Goal: Task Accomplishment & Management: Manage account settings

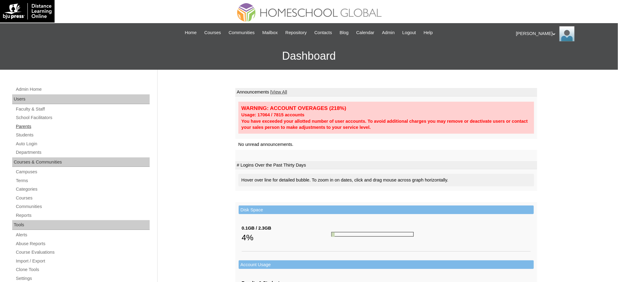
click at [27, 124] on link "Parents" at bounding box center [82, 127] width 134 height 8
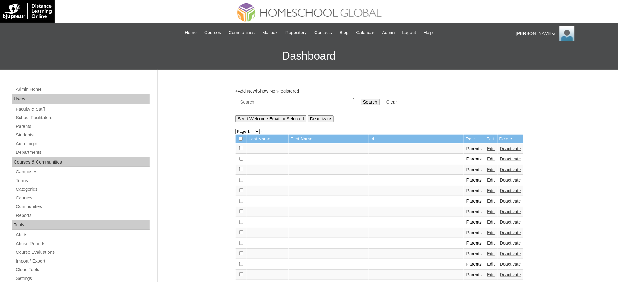
click at [271, 105] on input "text" at bounding box center [296, 102] width 115 height 8
paste input "MHP0170-TECHPH2024"
type input "MHP0170-TECHPH2024"
click at [361, 101] on input "Search" at bounding box center [370, 102] width 19 height 7
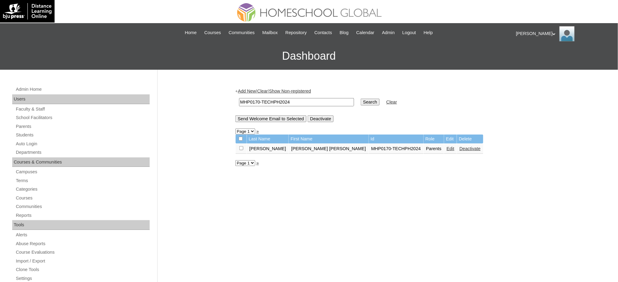
click at [447, 148] on link "Edit" at bounding box center [451, 148] width 8 height 5
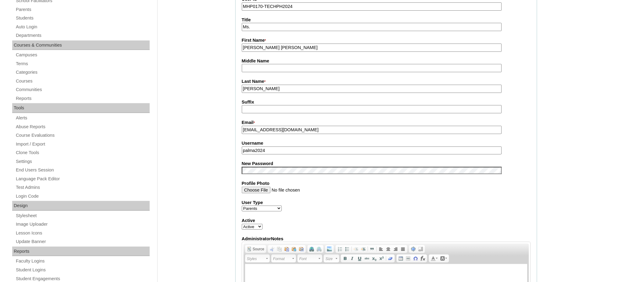
scroll to position [122, 0]
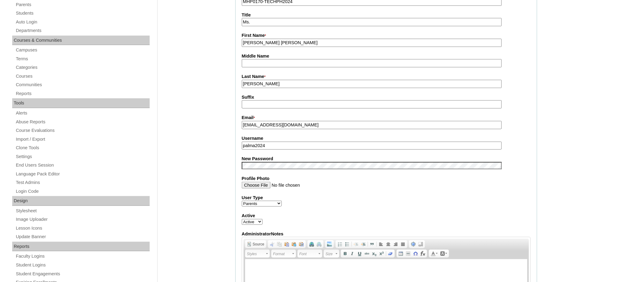
click at [293, 145] on input "palma2024" at bounding box center [372, 146] width 260 height 8
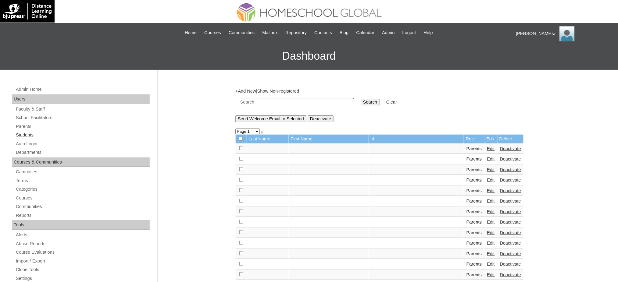
drag, startPoint x: 23, startPoint y: 136, endPoint x: 30, endPoint y: 136, distance: 7.3
click at [23, 136] on link "Students" at bounding box center [82, 135] width 134 height 8
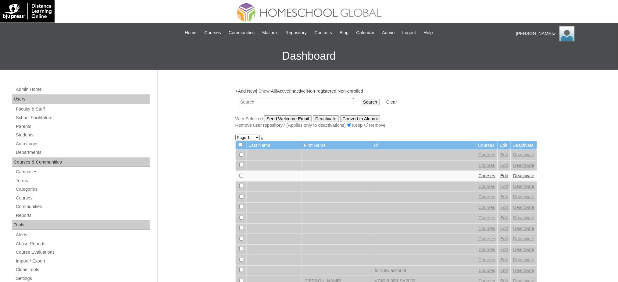
paste input "MHS0198-TECHPH2024"
type input "MHS0198-TECHPH2024"
click at [361, 103] on input "Search" at bounding box center [370, 102] width 19 height 7
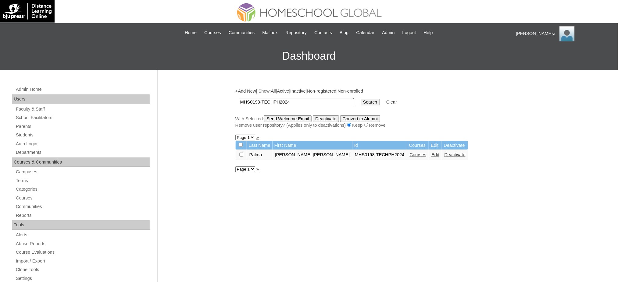
click at [432, 154] on link "Edit" at bounding box center [436, 154] width 8 height 5
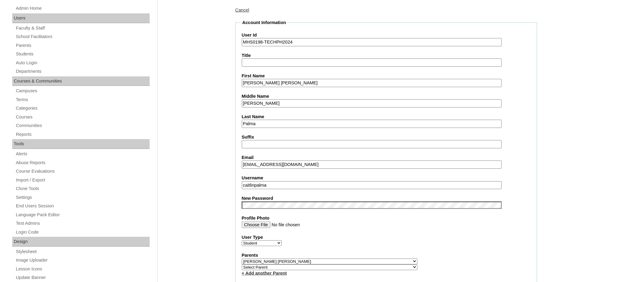
scroll to position [81, 0]
click at [260, 184] on fieldset "Account Information User Id MHS0198-TECHPH2024 Title First Name Caitlin Nicole …" at bounding box center [386, 267] width 302 height 494
click at [261, 182] on input "caitlinpalma" at bounding box center [372, 185] width 260 height 8
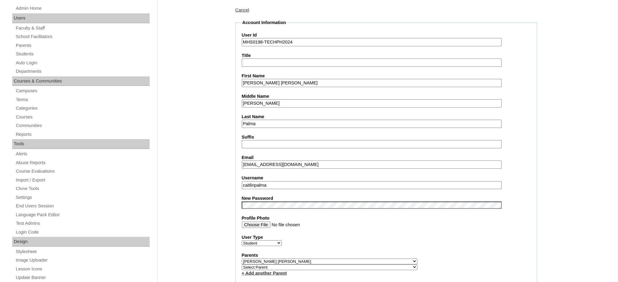
click at [261, 83] on input "Caitlin Nicole" at bounding box center [372, 83] width 260 height 8
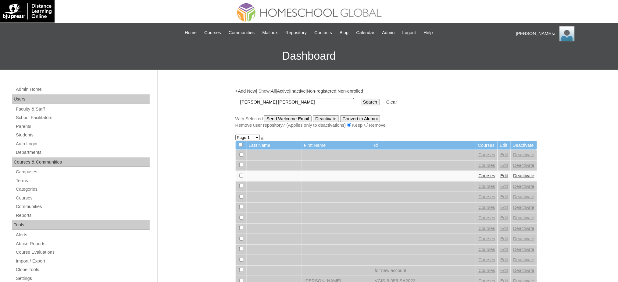
type input "[PERSON_NAME] [PERSON_NAME]"
click at [361, 99] on input "Search" at bounding box center [370, 102] width 19 height 7
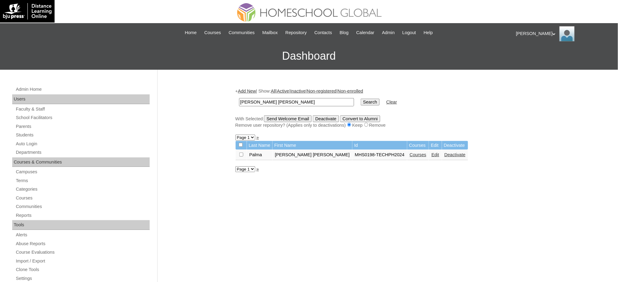
click at [410, 153] on link "Courses" at bounding box center [418, 154] width 17 height 5
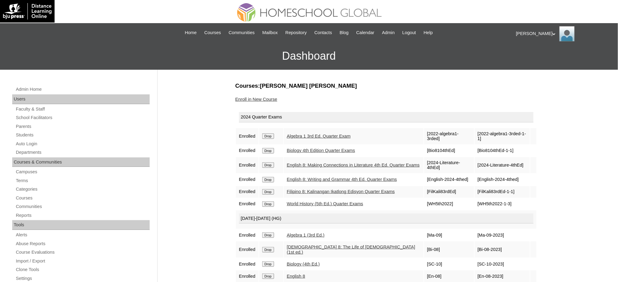
drag, startPoint x: 271, startPoint y: 133, endPoint x: 345, endPoint y: 26, distance: 130.2
click at [271, 134] on input "Drop" at bounding box center [268, 136] width 12 height 5
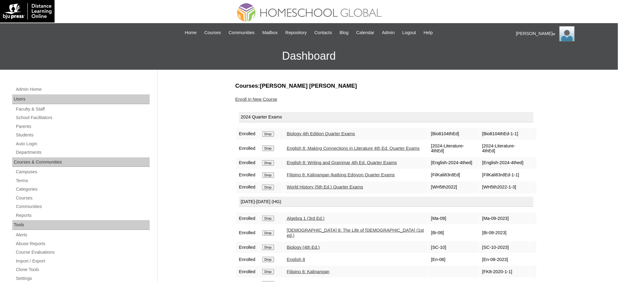
click at [270, 135] on input "Drop" at bounding box center [268, 133] width 12 height 5
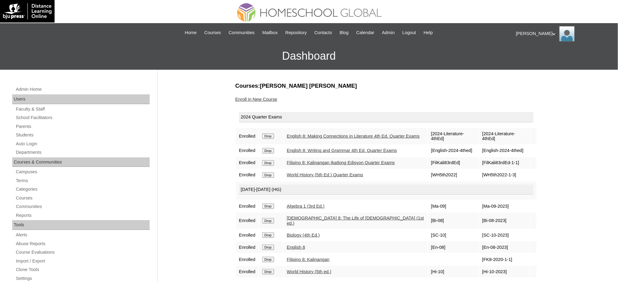
click at [271, 135] on input "Drop" at bounding box center [268, 136] width 12 height 5
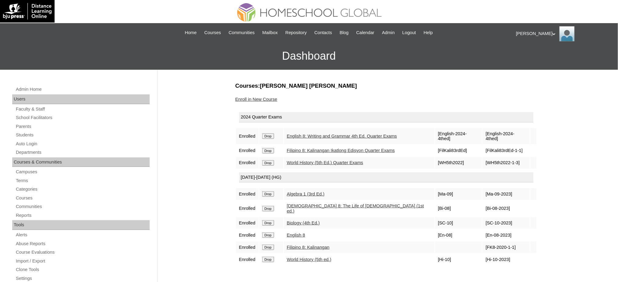
click at [272, 134] on input "Drop" at bounding box center [268, 136] width 12 height 5
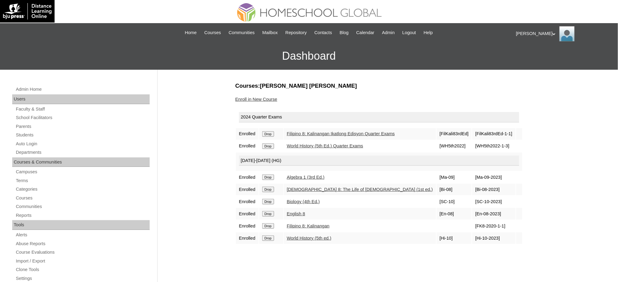
click at [272, 134] on input "Drop" at bounding box center [268, 133] width 12 height 5
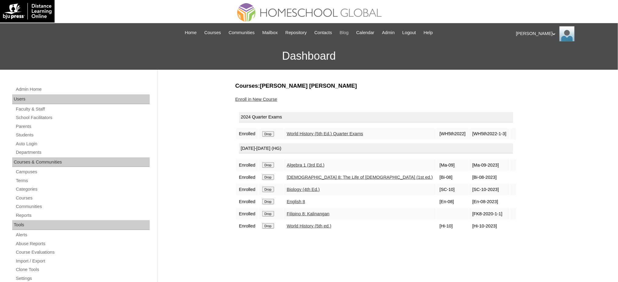
click at [271, 134] on input "Drop" at bounding box center [268, 133] width 12 height 5
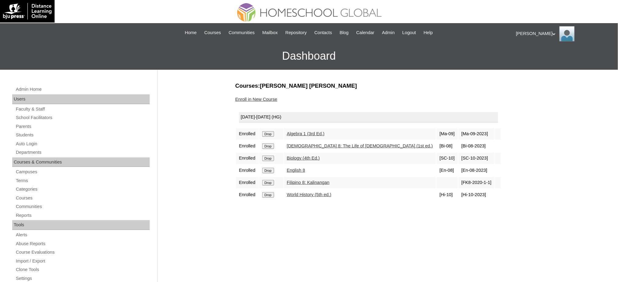
click at [272, 133] on input "Drop" at bounding box center [268, 133] width 12 height 5
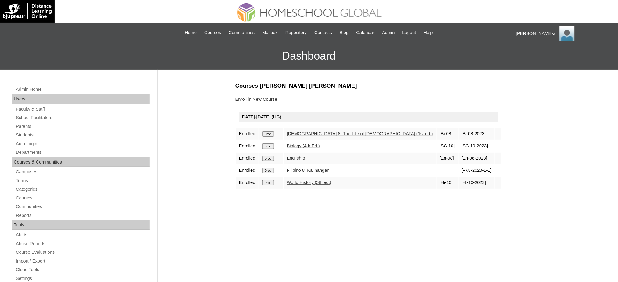
click at [273, 133] on input "Drop" at bounding box center [268, 133] width 12 height 5
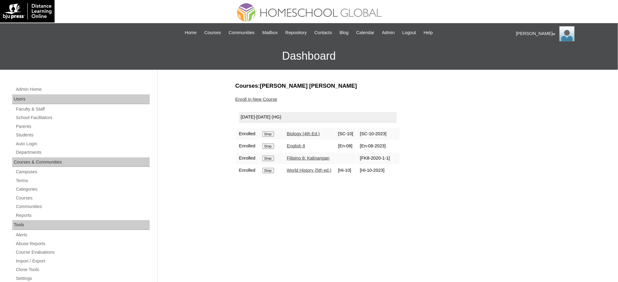
click at [270, 131] on input "Drop" at bounding box center [268, 133] width 12 height 5
click at [266, 135] on input "Drop" at bounding box center [268, 133] width 12 height 5
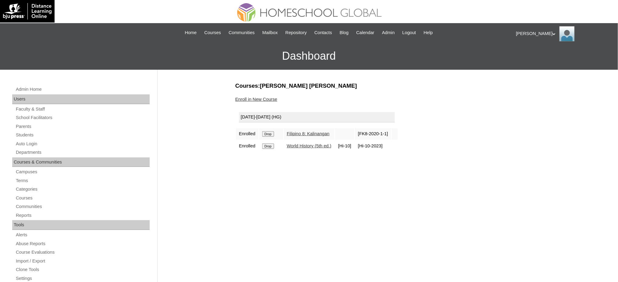
click at [273, 135] on input "Drop" at bounding box center [268, 133] width 12 height 5
click at [266, 132] on input "Drop" at bounding box center [268, 133] width 12 height 5
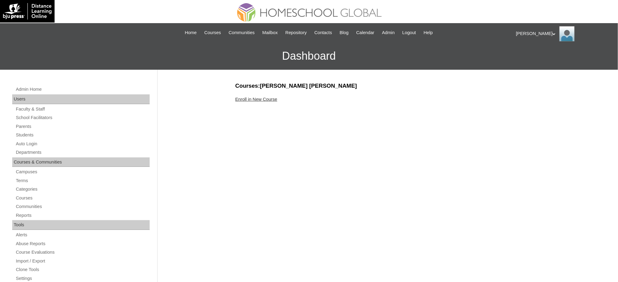
click at [261, 101] on link "Enroll in New Course" at bounding box center [256, 99] width 42 height 5
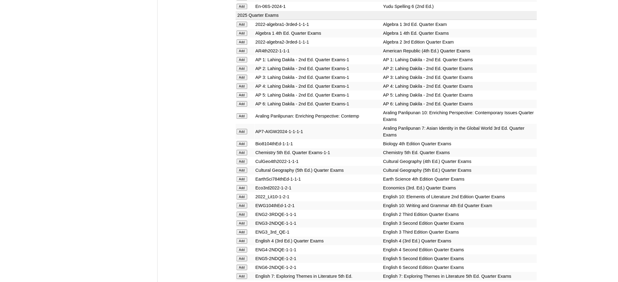
scroll to position [610, 0]
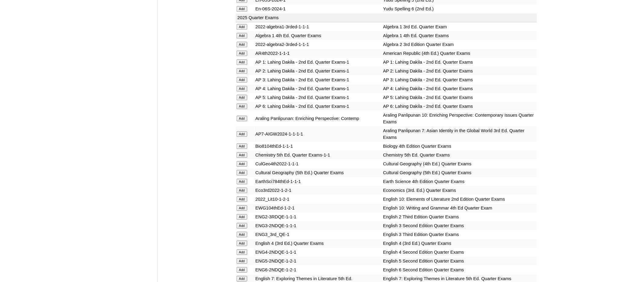
click at [241, 42] on input "Add" at bounding box center [242, 44] width 11 height 5
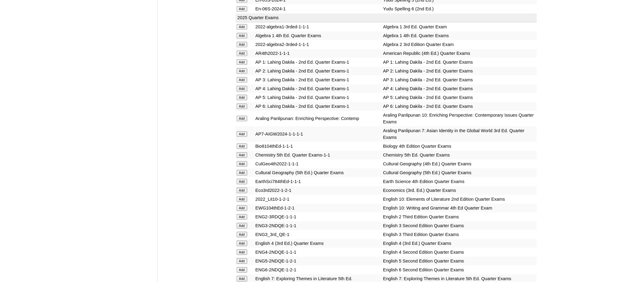
click at [241, 42] on input "Add" at bounding box center [242, 44] width 11 height 5
click at [244, 152] on input "Add" at bounding box center [242, 154] width 11 height 5
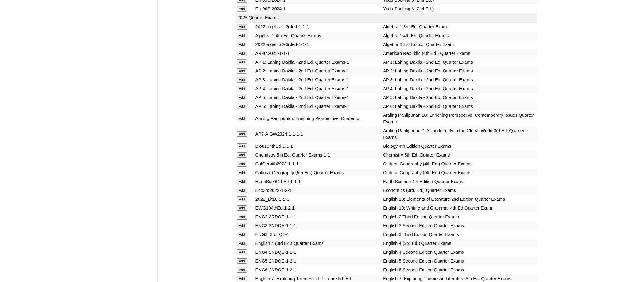
click at [244, 152] on input "Add" at bounding box center [242, 154] width 11 height 5
click at [245, 188] on input "Add" at bounding box center [242, 190] width 11 height 5
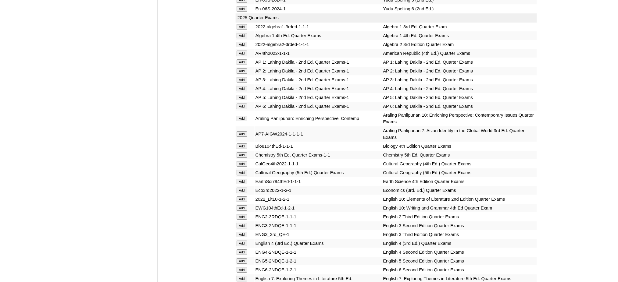
click at [245, 188] on input "Add" at bounding box center [242, 190] width 11 height 5
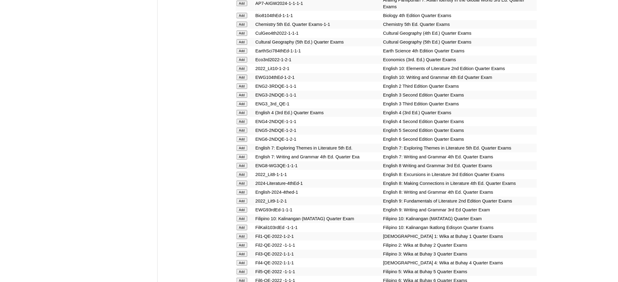
scroll to position [813, 0]
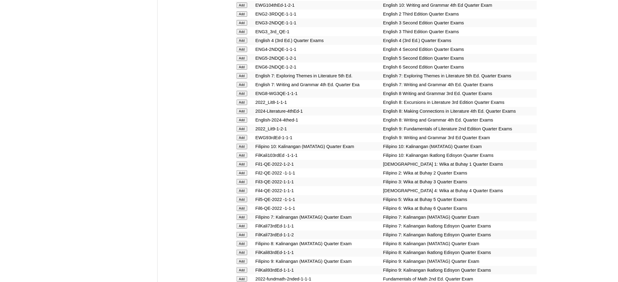
click at [242, 126] on input "Add" at bounding box center [242, 128] width 11 height 5
click at [241, 135] on input "Add" at bounding box center [242, 137] width 11 height 5
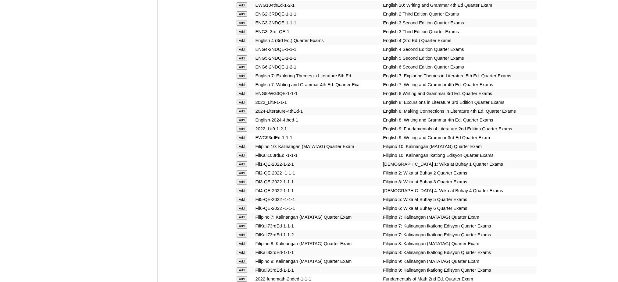
click at [241, 135] on input "Add" at bounding box center [242, 137] width 11 height 5
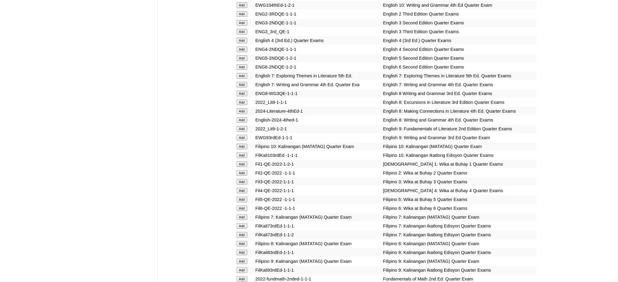
click at [241, 135] on input "Add" at bounding box center [242, 137] width 11 height 5
click at [239, 259] on input "Add" at bounding box center [242, 261] width 11 height 5
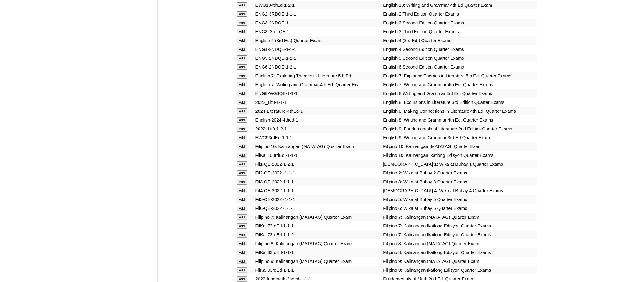
click at [239, 259] on input "Add" at bounding box center [242, 261] width 11 height 5
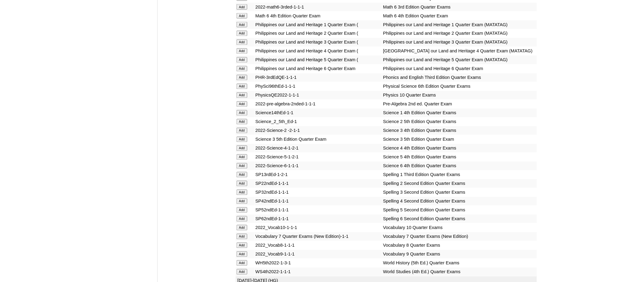
scroll to position [1260, 0]
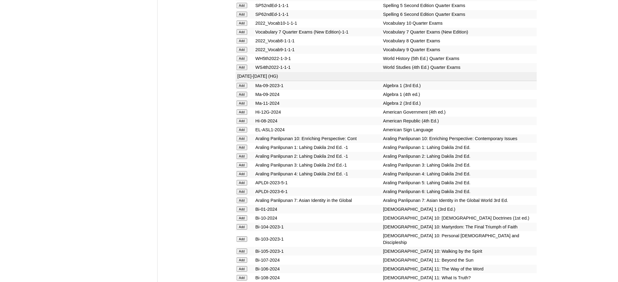
scroll to position [1464, 0]
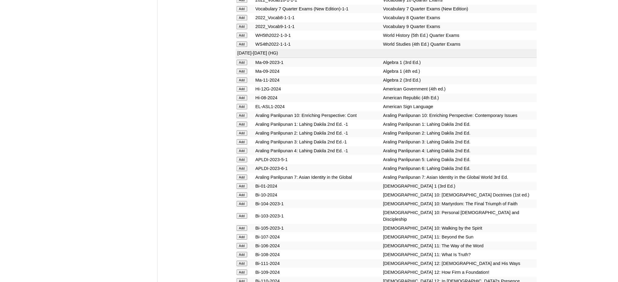
click at [242, 24] on input "Add" at bounding box center [242, 26] width 11 height 5
click at [239, 77] on input "Add" at bounding box center [242, 79] width 11 height 5
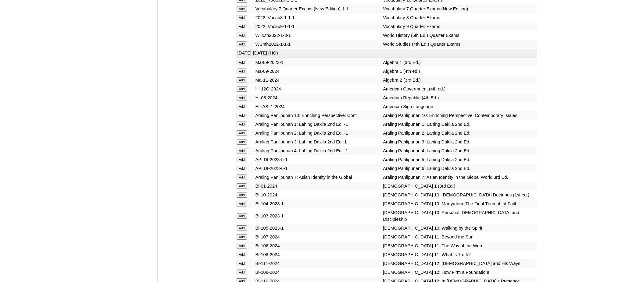
click at [239, 77] on input "Add" at bounding box center [242, 79] width 11 height 5
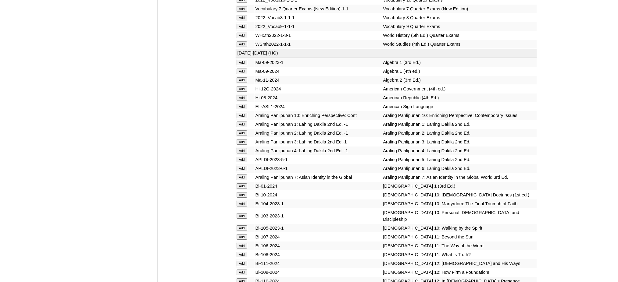
click at [239, 77] on input "Add" at bounding box center [242, 79] width 11 height 5
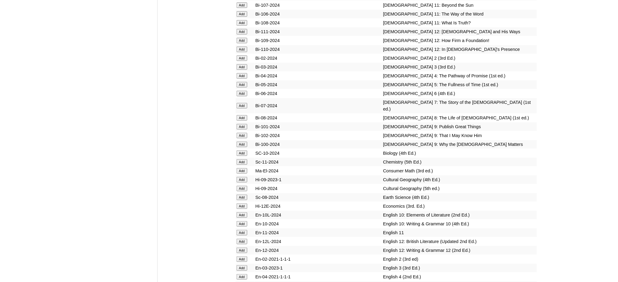
scroll to position [1708, 0]
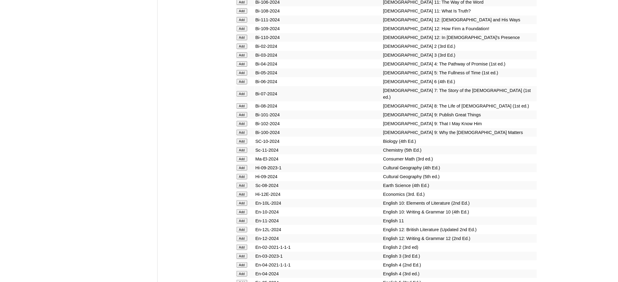
click at [244, 112] on input "Add" at bounding box center [242, 114] width 11 height 5
click at [242, 121] on input "Add" at bounding box center [242, 123] width 11 height 5
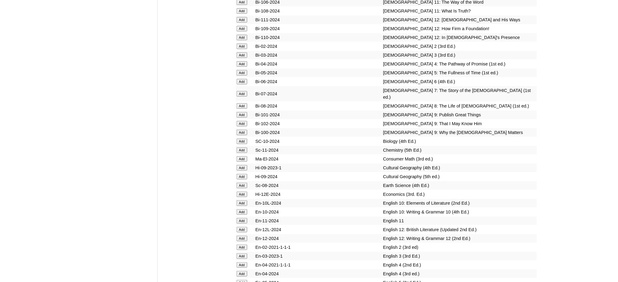
click at [242, 121] on input "Add" at bounding box center [242, 123] width 11 height 5
click at [242, 130] on input "Add" at bounding box center [242, 132] width 11 height 5
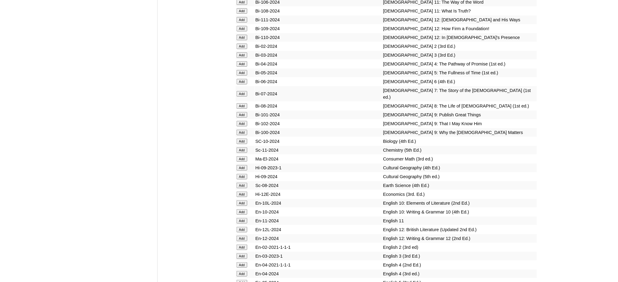
click at [244, 148] on input "Add" at bounding box center [242, 150] width 11 height 5
click at [241, 192] on input "Add" at bounding box center [242, 194] width 11 height 5
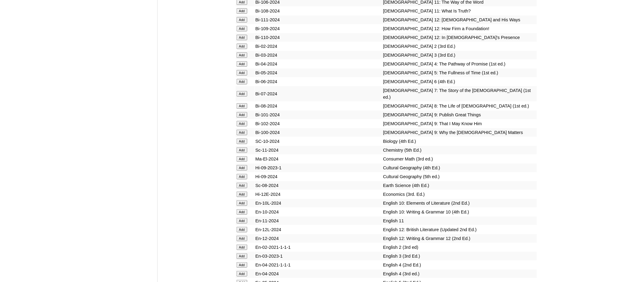
click at [241, 192] on input "Add" at bounding box center [242, 194] width 11 height 5
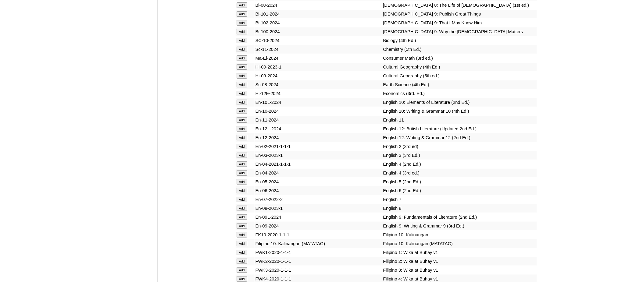
scroll to position [1830, 0]
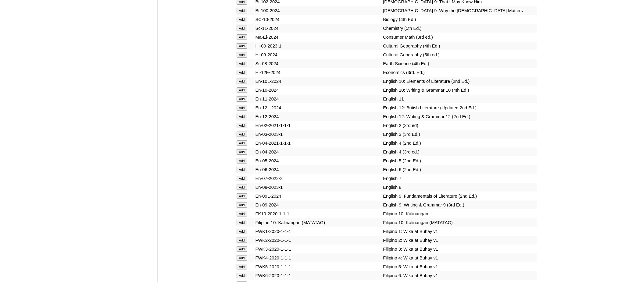
click at [240, 194] on input "Add" at bounding box center [242, 196] width 11 height 5
click at [245, 202] on input "Add" at bounding box center [242, 204] width 11 height 5
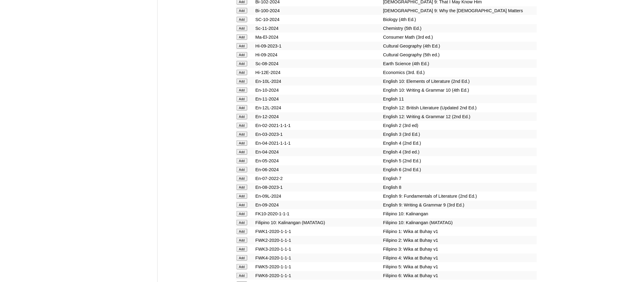
click at [245, 202] on input "Add" at bounding box center [242, 204] width 11 height 5
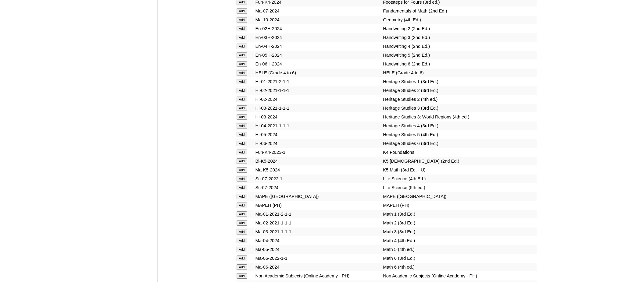
scroll to position [2196, 0]
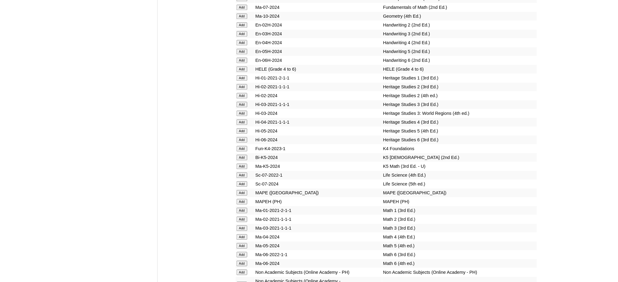
drag, startPoint x: 237, startPoint y: 140, endPoint x: 240, endPoint y: 143, distance: 3.7
click at [237, 199] on input "Add" at bounding box center [242, 201] width 11 height 5
click at [240, 199] on input "Add" at bounding box center [242, 201] width 11 height 5
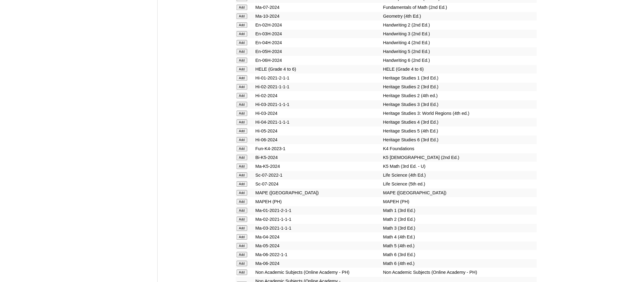
click at [240, 199] on input "Add" at bounding box center [242, 201] width 11 height 5
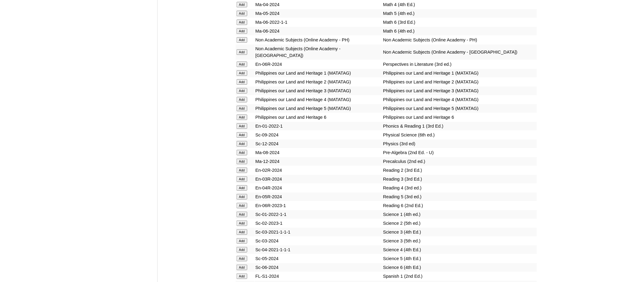
scroll to position [2440, 0]
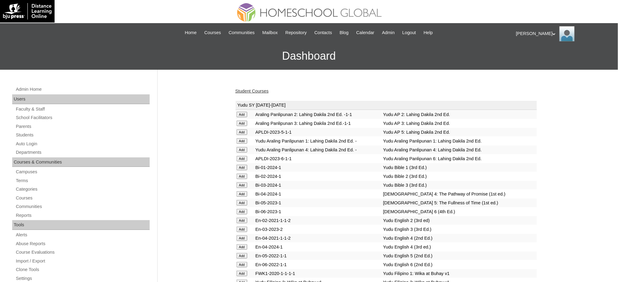
drag, startPoint x: 258, startPoint y: 90, endPoint x: 232, endPoint y: 69, distance: 33.3
click at [257, 91] on link "Student Courses" at bounding box center [251, 91] width 33 height 5
